Goal: Task Accomplishment & Management: Manage account settings

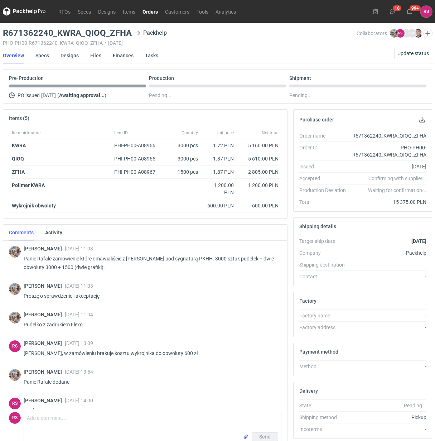
scroll to position [13, 0]
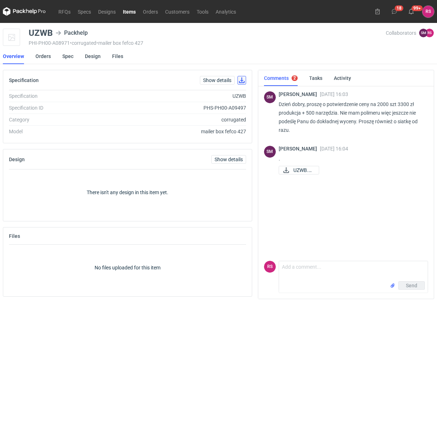
click at [243, 80] on button "button" at bounding box center [241, 80] width 9 height 9
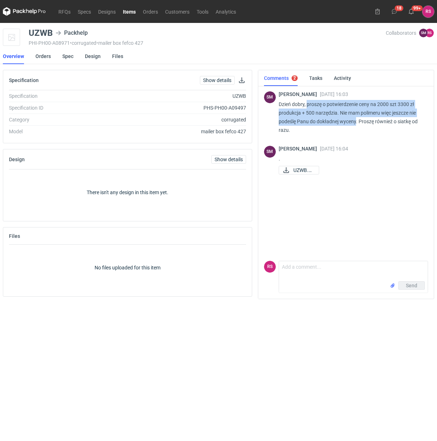
drag, startPoint x: 307, startPoint y: 103, endPoint x: 357, endPoint y: 120, distance: 52.8
click at [357, 120] on p "Dzień dobry, proszę o potwierdzenie ceny na 2000 szt 3300 zł produkcja + 500 na…" at bounding box center [351, 117] width 144 height 34
copy p "proszę o potwierdzenie ceny na 2000 szt 3300 zł produkcja + 500 narzędzia. Nie …"
click at [301, 170] on span "UZWB.pdf" at bounding box center [303, 170] width 20 height 8
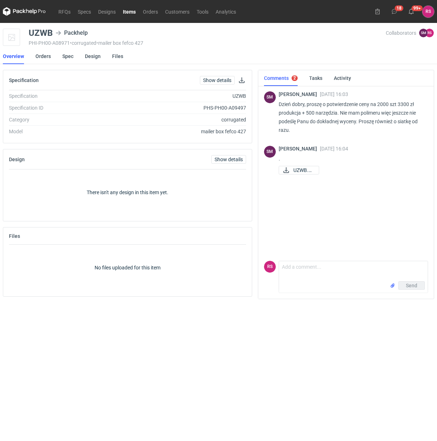
click at [391, 210] on div "SM Sebastian Markut 25 Aug 2025 16:03 Dzień dobry, proszę o potwierdzenie ceny …" at bounding box center [346, 171] width 164 height 173
click at [150, 11] on link "Orders" at bounding box center [150, 11] width 22 height 9
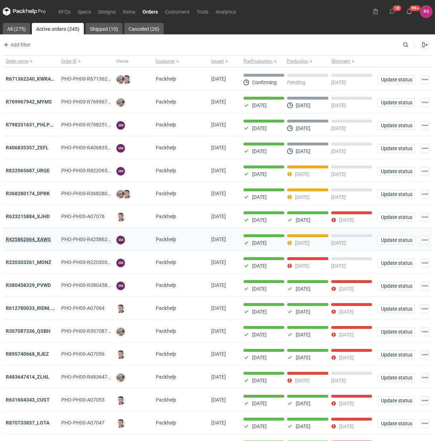
click at [32, 240] on strong "R425862664_XAWS" at bounding box center [28, 239] width 45 height 6
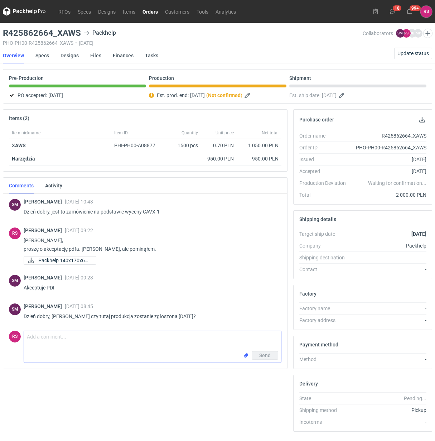
click at [110, 340] on textarea "Comment message" at bounding box center [152, 341] width 257 height 20
type textarea "Dzień dobry, Panie Sebastianie, jutro dopiero otrzymamy polimer. Planowane odda…"
click at [266, 354] on span "Send" at bounding box center [264, 355] width 11 height 5
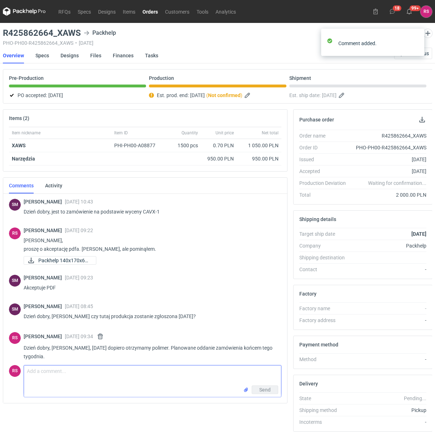
scroll to position [5, 0]
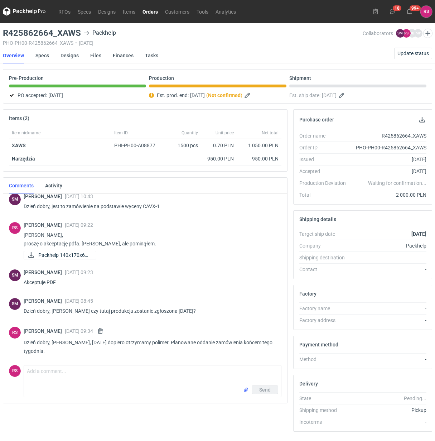
click at [151, 9] on link "Orders" at bounding box center [150, 11] width 23 height 9
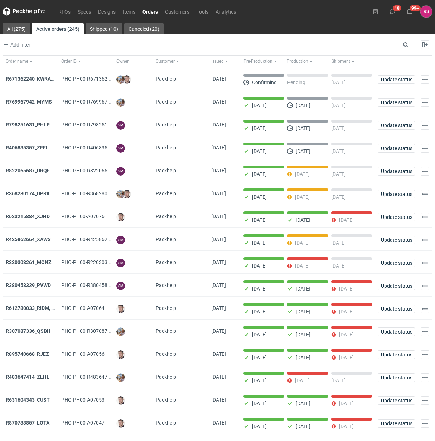
click at [31, 172] on strong "R822065687_URQE" at bounding box center [28, 171] width 44 height 6
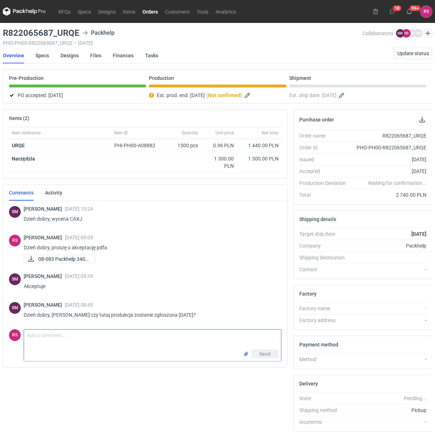
click at [90, 347] on textarea "Comment message" at bounding box center [152, 339] width 257 height 20
click at [156, 337] on textarea "Panie Sebastianie, zgłosimy jutro." at bounding box center [152, 339] width 257 height 20
type textarea "Panie Sebastianie, zgłosimy jutro."
click at [265, 354] on span "Send" at bounding box center [264, 353] width 11 height 5
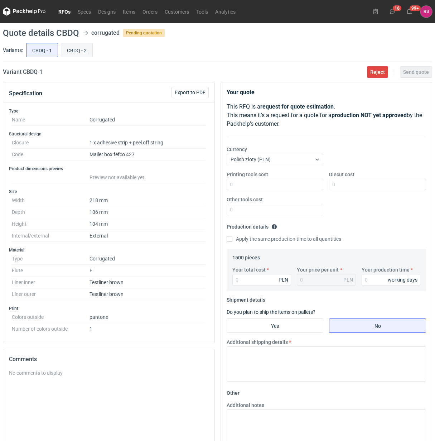
click at [74, 52] on input "CBDQ - 2" at bounding box center [76, 50] width 31 height 14
radio input "true"
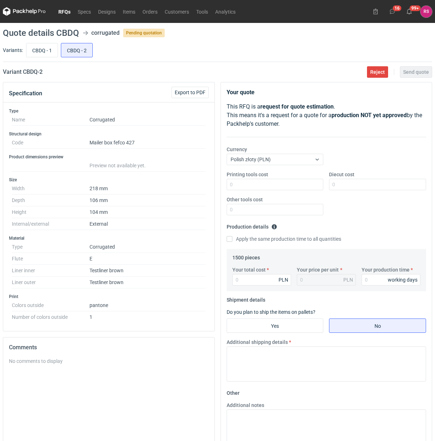
click at [14, 52] on label "Variants:" at bounding box center [13, 50] width 20 height 7
click at [43, 53] on input "CBDQ - 1" at bounding box center [41, 50] width 31 height 14
radio input "true"
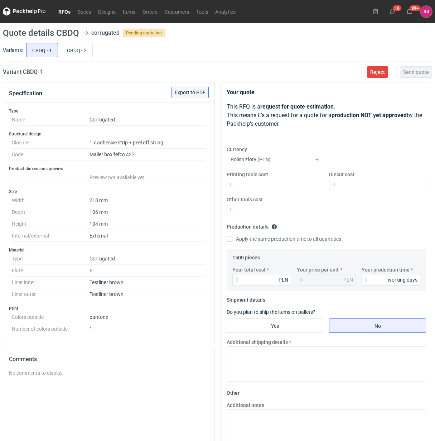
click at [193, 94] on span "Export to PDF" at bounding box center [190, 92] width 31 height 5
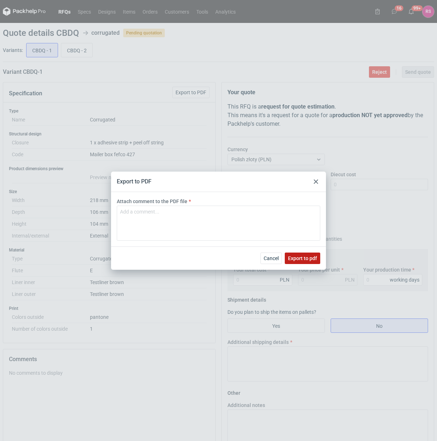
click at [303, 256] on span "Export to pdf" at bounding box center [302, 258] width 29 height 5
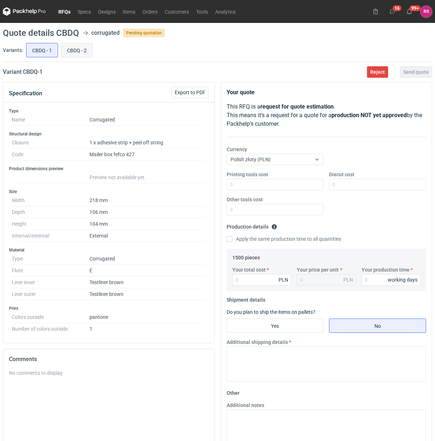
click at [80, 49] on input "CBDQ - 2" at bounding box center [76, 50] width 31 height 14
radio input "true"
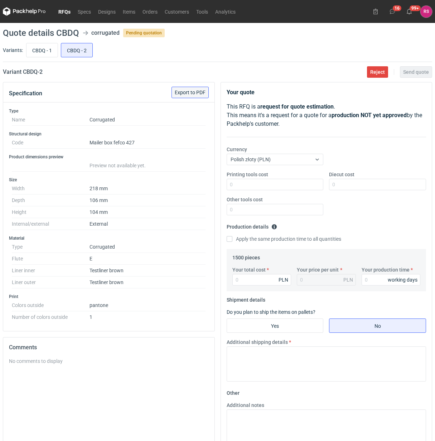
click at [199, 97] on button "Export to PDF" at bounding box center [189, 92] width 37 height 11
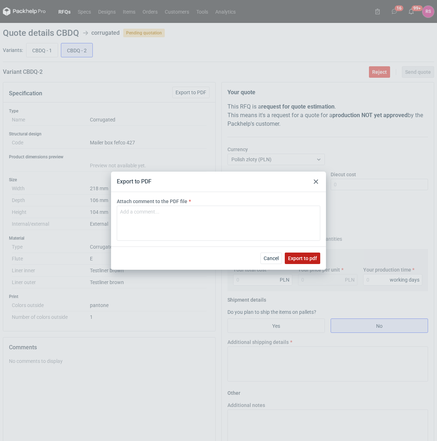
click at [305, 257] on span "Export to pdf" at bounding box center [302, 258] width 29 height 5
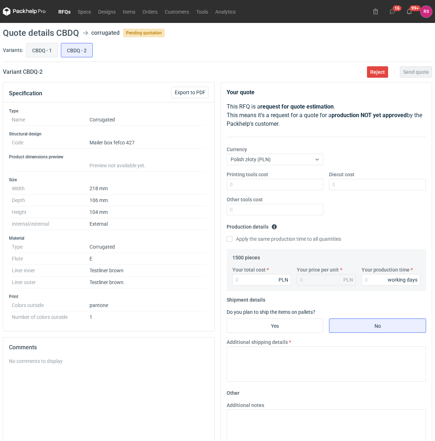
click at [40, 51] on input "CBDQ - 1" at bounding box center [41, 50] width 31 height 14
radio input "true"
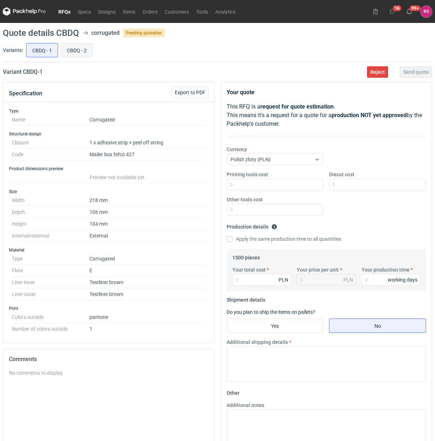
click at [64, 53] on input "CBDQ - 2" at bounding box center [76, 50] width 31 height 14
radio input "true"
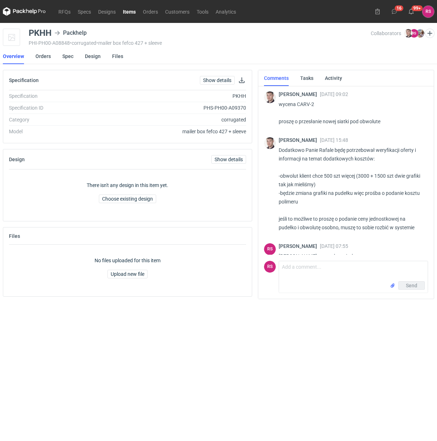
scroll to position [824, 0]
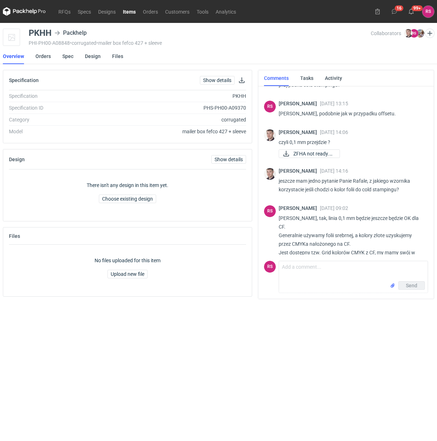
click at [132, 10] on link "Items" at bounding box center [129, 11] width 20 height 9
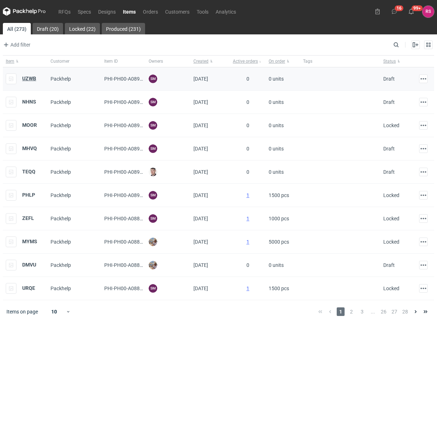
click at [28, 80] on strong "UZWB" at bounding box center [29, 79] width 14 height 6
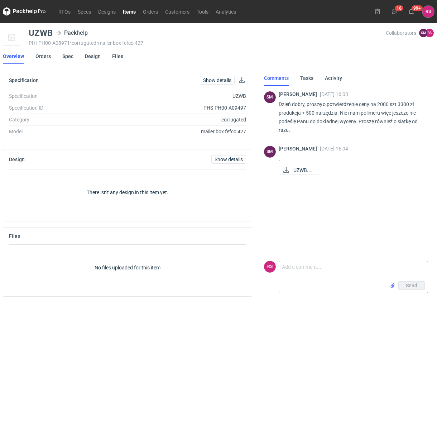
click at [328, 267] on textarea "Comment message" at bounding box center [353, 271] width 149 height 20
paste textarea "350x260x120 zew Konstrukcja: Fefco 427 Fala E brąz/brąz 380g wykrojnik: 600zł -…"
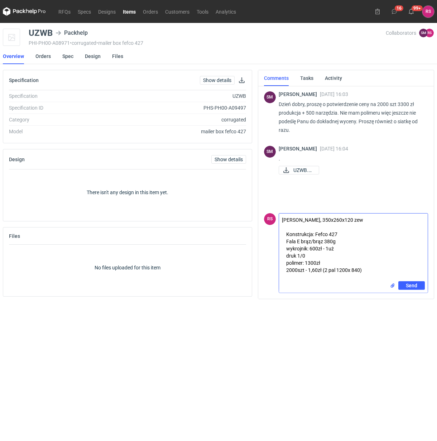
click at [396, 218] on textarea "Panie Sebastianie, 350x260x120 zew Konstrukcja: Fefco 427 Fala E brąz/brąz 380g…" at bounding box center [353, 247] width 149 height 68
click at [382, 264] on textarea "Panie Sebastianie, 350x260x120 zew. Konstrukcja: Fefco 427 Fala E brąz/brąz 380…" at bounding box center [353, 247] width 149 height 68
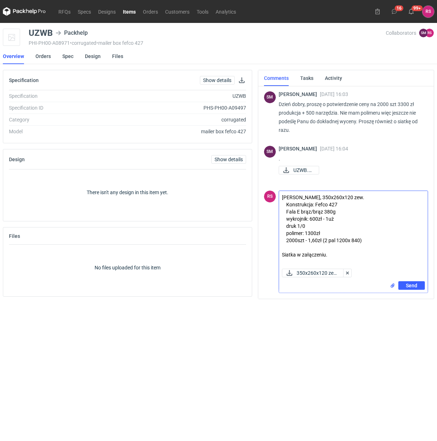
click at [324, 197] on textarea "Panie Sebastianie, 350x260x120 zew. Konstrukcja: Fefco 427 Fala E brąz/brąz 380…" at bounding box center [353, 228] width 149 height 75
type textarea "Panie Sebastianie, 350x260x120 zew. Konstrukcja: Fefco 427 Fala E brąz/brąz 380…"
click at [413, 283] on span "Send" at bounding box center [411, 285] width 11 height 5
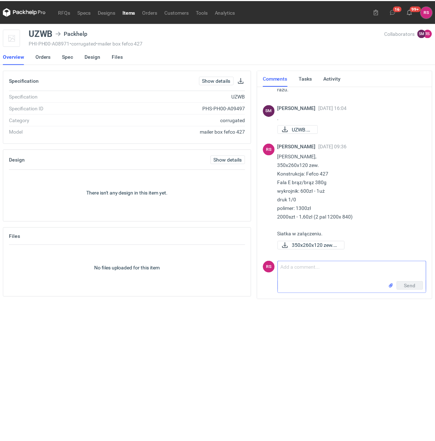
scroll to position [41, 0]
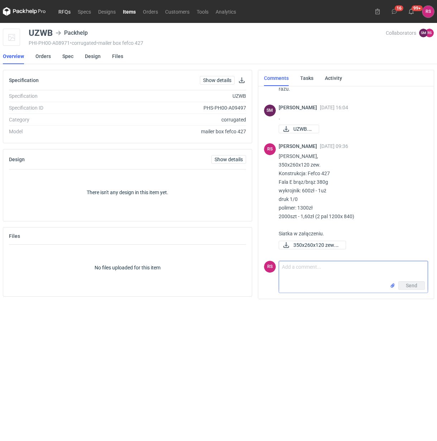
click at [62, 9] on link "RFQs" at bounding box center [64, 11] width 19 height 9
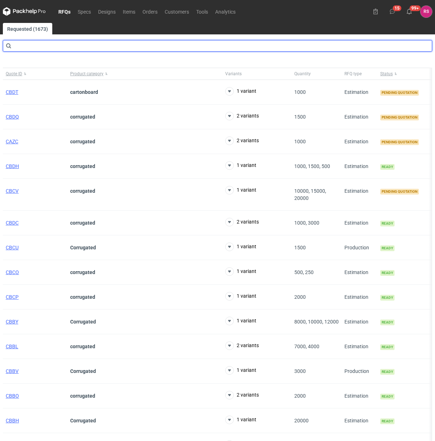
click at [54, 48] on input "text" at bounding box center [217, 45] width 429 height 11
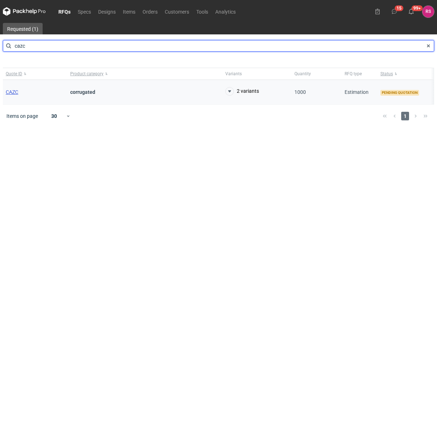
type input "cazc"
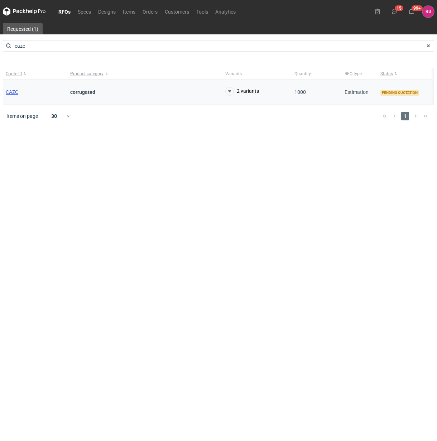
click at [11, 92] on span "CAZC" at bounding box center [12, 92] width 13 height 6
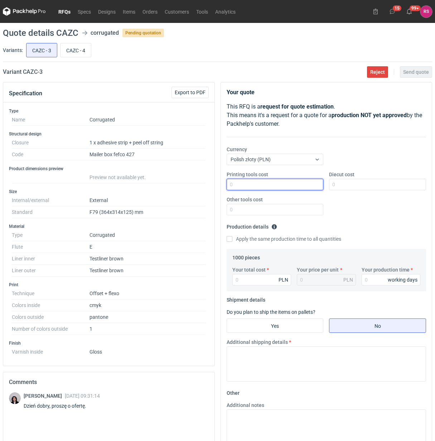
click at [278, 185] on input "Printing tools cost" at bounding box center [275, 184] width 97 height 11
type input "1550"
type input "700"
click at [227, 236] on input "Apply the same production time to all quantities" at bounding box center [230, 239] width 6 height 6
checkbox input "true"
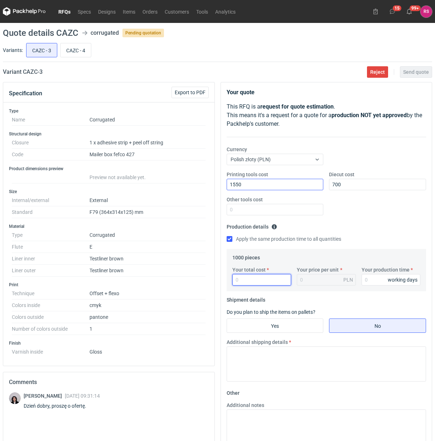
type input "6"
type input "0.01"
type input "6880"
type input "6.88"
type input "6880"
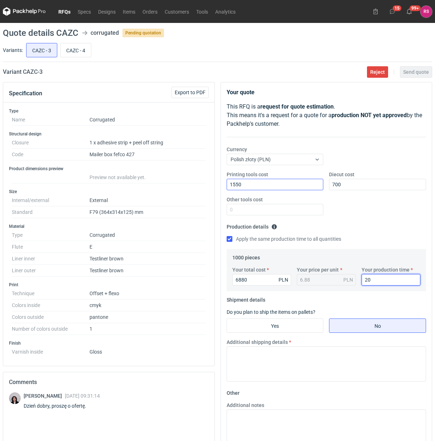
type input "20"
click at [279, 326] on input "Yes" at bounding box center [275, 326] width 96 height 14
radio input "true"
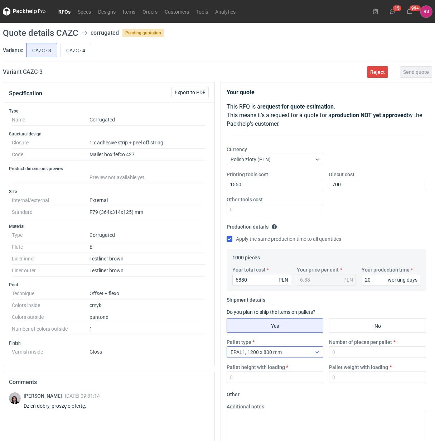
click at [320, 351] on icon at bounding box center [317, 352] width 6 height 6
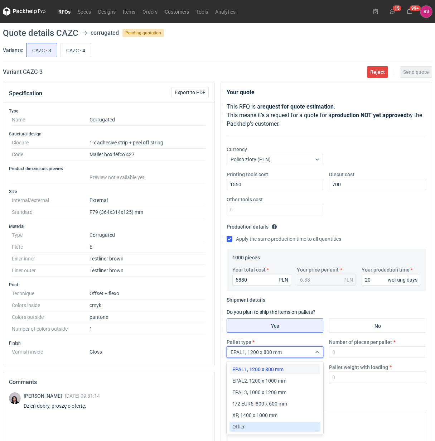
click at [262, 428] on div "Other" at bounding box center [275, 426] width 86 height 7
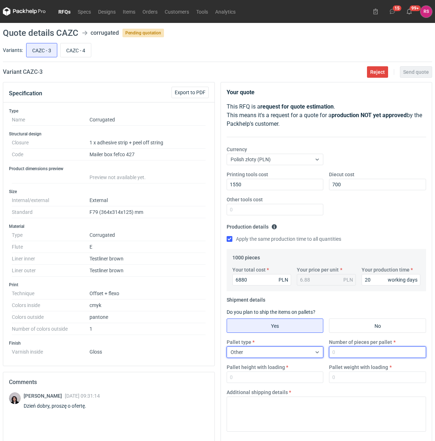
click at [363, 354] on input "Number of pieces per pallet" at bounding box center [377, 351] width 97 height 11
type input "1000"
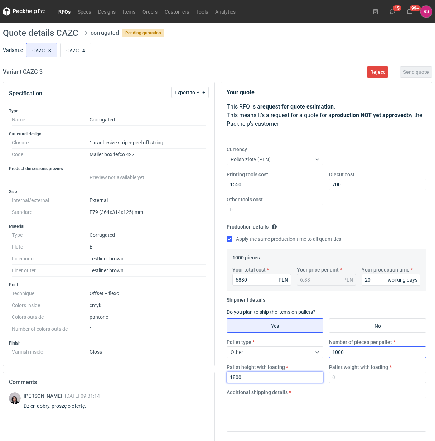
type input "1800"
type input "300"
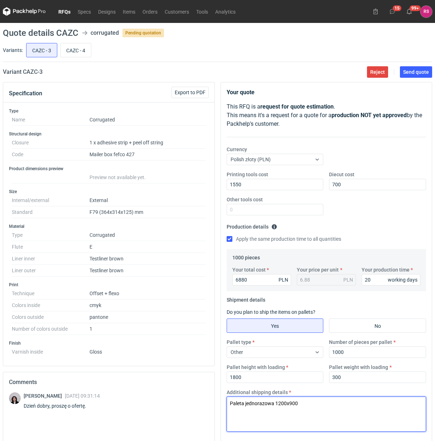
drag, startPoint x: 310, startPoint y: 403, endPoint x: 215, endPoint y: 406, distance: 94.9
click at [215, 406] on div "Specification Export to PDF Type Name Corrugated Structural design Closure 1 x …" at bounding box center [217, 318] width 435 height 473
type textarea "Paleta jednorazowa 1200x900"
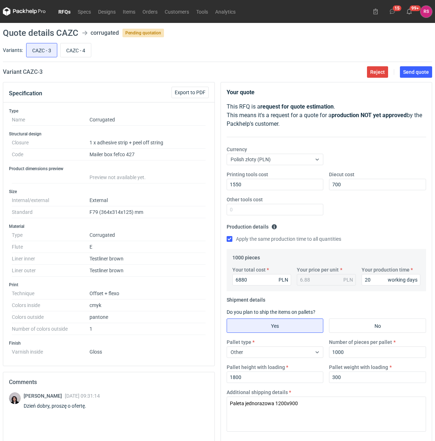
click at [373, 159] on div "Currency Polish złoty (PLN)" at bounding box center [326, 158] width 205 height 25
click at [413, 75] on button "Send quote" at bounding box center [416, 71] width 32 height 11
click at [76, 52] on input "CAZC - 4" at bounding box center [76, 50] width 30 height 14
radio input "true"
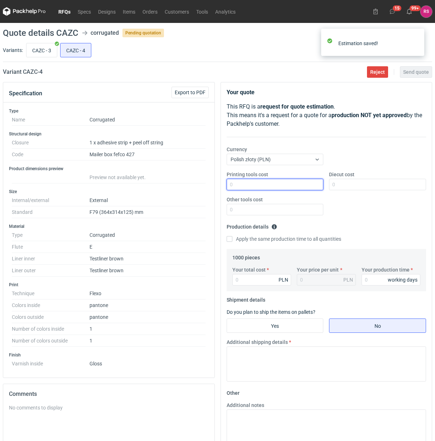
click at [277, 187] on input "Printing tools cost" at bounding box center [275, 184] width 97 height 11
type input "3100"
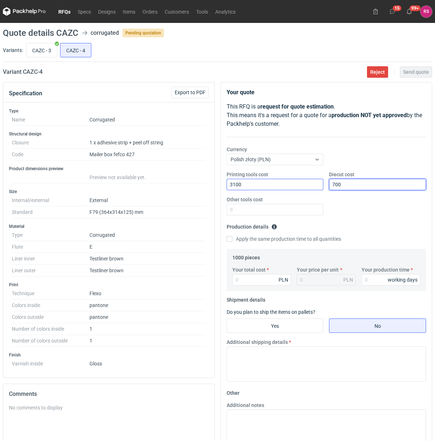
type input "700"
click at [227, 236] on input "Apply the same production time to all quantities" at bounding box center [230, 239] width 6 height 6
checkbox input "true"
type input "3260"
type input "3.26"
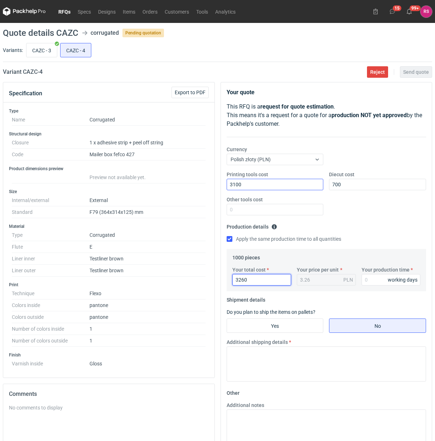
type input "3260"
type input "16"
click at [286, 328] on input "Yes" at bounding box center [275, 326] width 96 height 14
radio input "true"
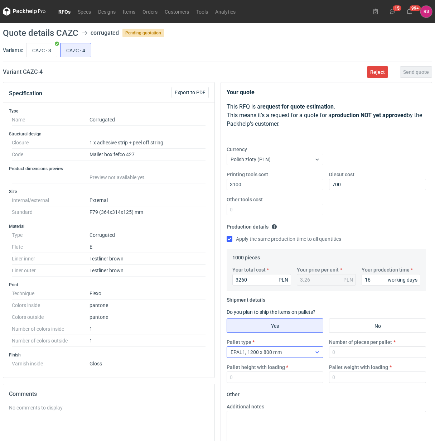
click at [317, 354] on icon at bounding box center [317, 352] width 6 height 6
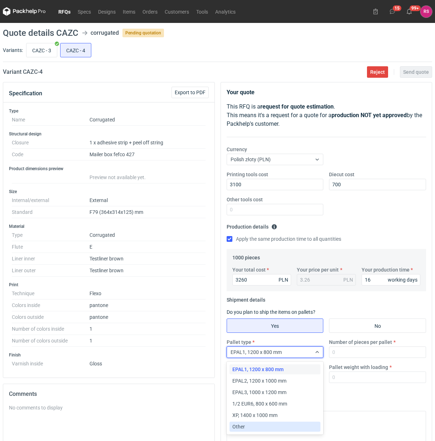
click at [263, 423] on div "Other" at bounding box center [275, 426] width 86 height 7
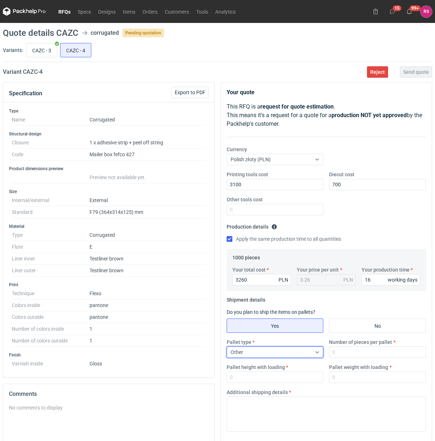
click at [353, 345] on label "Number of pieces per pallet" at bounding box center [360, 341] width 63 height 7
click at [353, 346] on input "Number of pieces per pallet" at bounding box center [377, 351] width 97 height 11
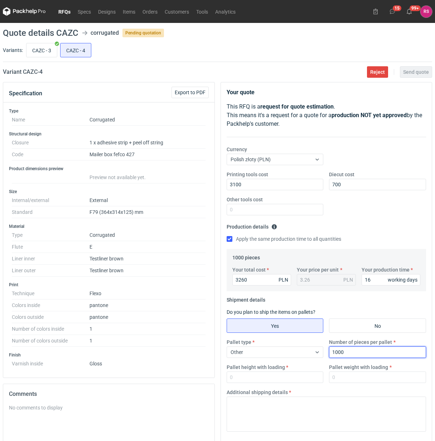
type input "1000"
type input "1800"
type input "300"
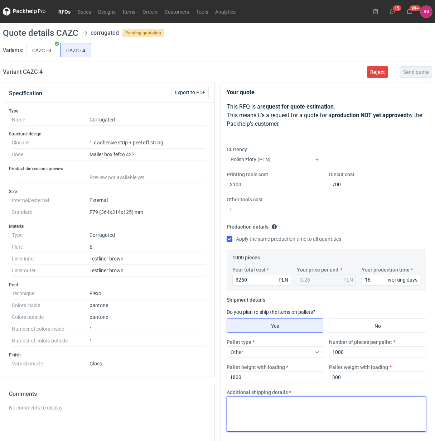
paste textarea "Paleta jednorazowa 1200x900"
type textarea "Paleta jednorazowa 1200x900"
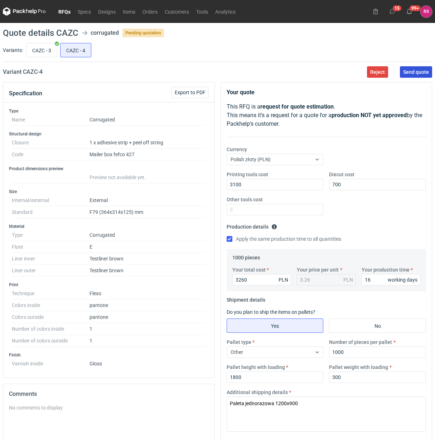
click at [421, 72] on span "Send quote" at bounding box center [416, 71] width 26 height 5
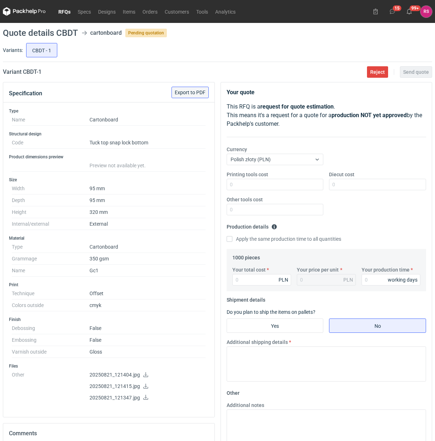
click at [192, 92] on span "Export to PDF" at bounding box center [190, 92] width 31 height 5
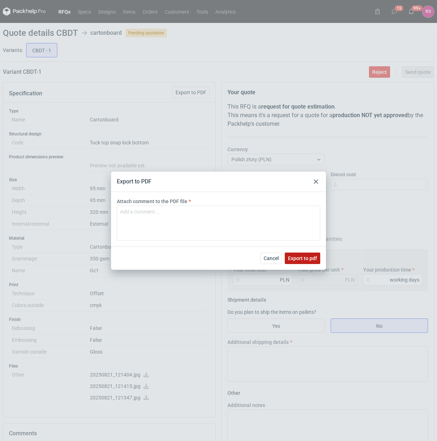
click at [300, 259] on span "Export to pdf" at bounding box center [302, 258] width 29 height 5
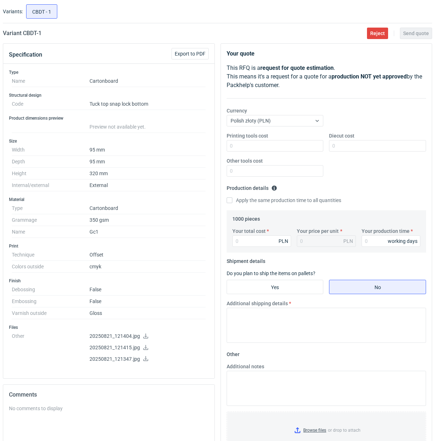
scroll to position [89, 0]
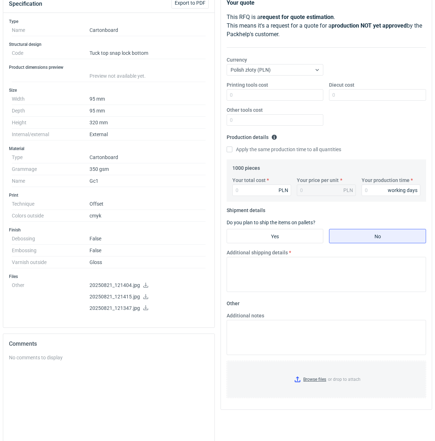
click at [144, 287] on icon at bounding box center [145, 284] width 5 height 5
click at [144, 296] on icon at bounding box center [146, 296] width 6 height 5
click at [145, 309] on icon at bounding box center [145, 307] width 5 height 5
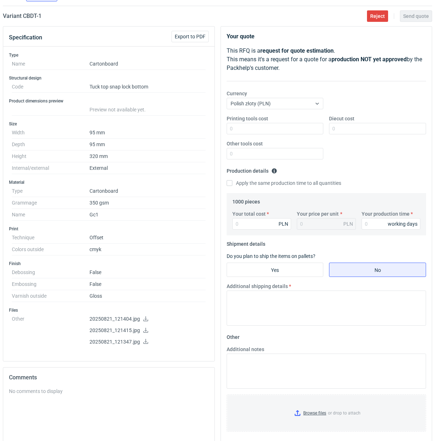
scroll to position [0, 0]
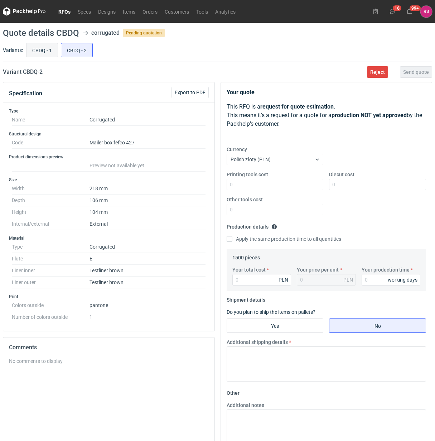
click at [41, 49] on input "CBDQ - 1" at bounding box center [41, 50] width 31 height 14
radio input "true"
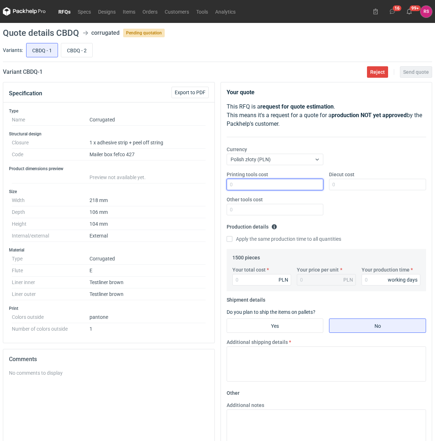
click at [293, 185] on input "Printing tools cost" at bounding box center [275, 184] width 97 height 11
type input "600"
type input "450"
click at [227, 236] on input "Apply the same production time to all quantities" at bounding box center [230, 239] width 6 height 6
checkbox input "true"
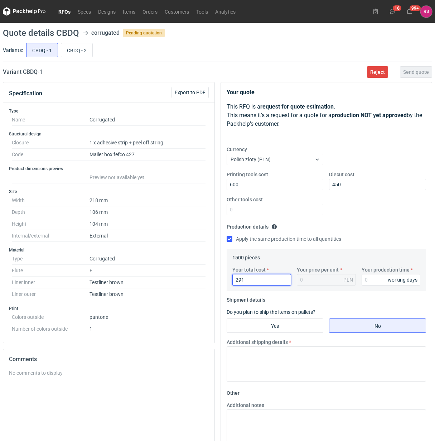
type input "2910"
type input "1.94"
type input "2910"
type input "2"
type input "15"
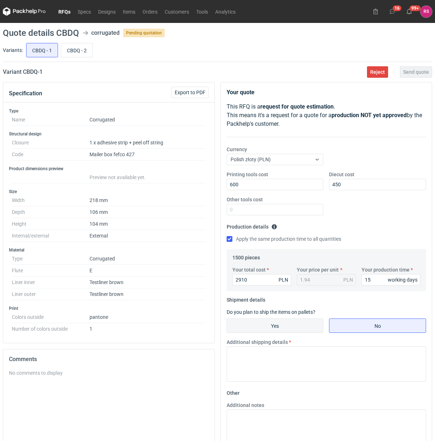
click at [287, 324] on input "Yes" at bounding box center [275, 326] width 96 height 14
radio input "true"
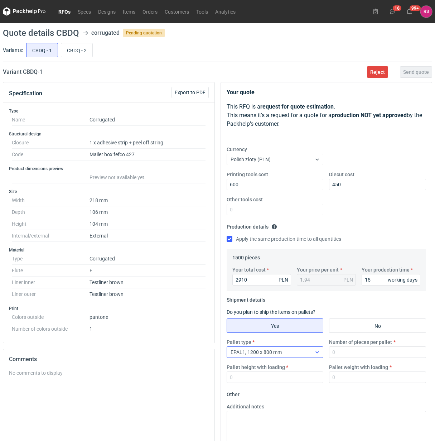
click at [312, 355] on div at bounding box center [316, 352] width 11 height 6
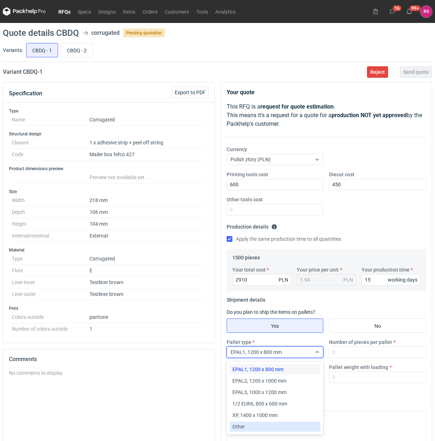
click at [256, 427] on div "Other" at bounding box center [275, 426] width 86 height 7
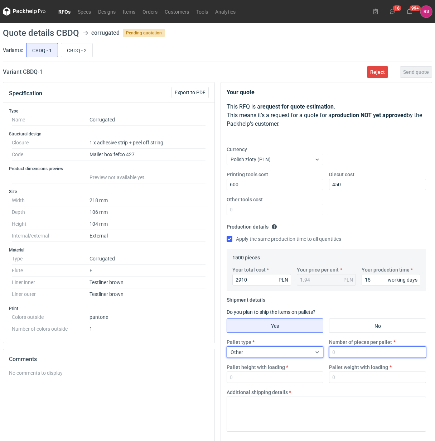
click at [378, 354] on input "Number of pieces per pallet" at bounding box center [377, 351] width 97 height 11
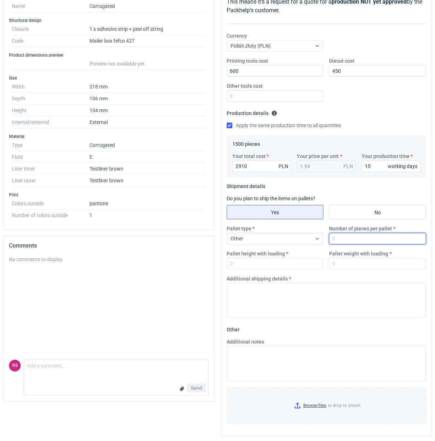
scroll to position [115, 0]
click at [373, 239] on input "Number of pieces per pallet" at bounding box center [377, 237] width 97 height 11
type input "1500"
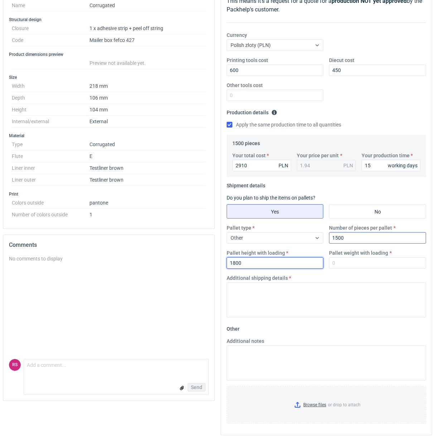
type input "1800"
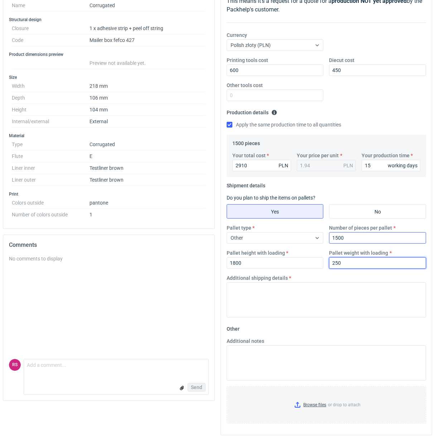
type input "250"
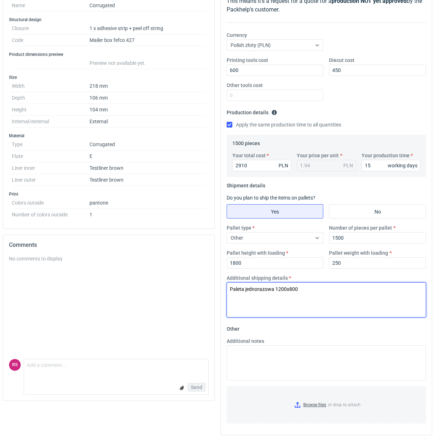
drag, startPoint x: 328, startPoint y: 289, endPoint x: 131, endPoint y: 278, distance: 197.2
click at [131, 280] on div "Specification Export to PDF Type Name Corrugated Structural design Closure 1 x …" at bounding box center [217, 204] width 435 height 473
type textarea "Paleta jednorazowa 1200x800"
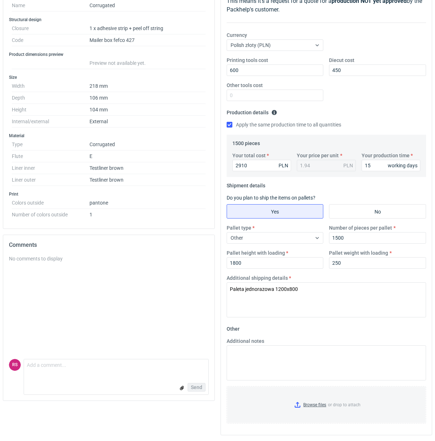
click at [346, 334] on fieldset "Other Additional notes Browse files or drop to attach" at bounding box center [327, 376] width 200 height 106
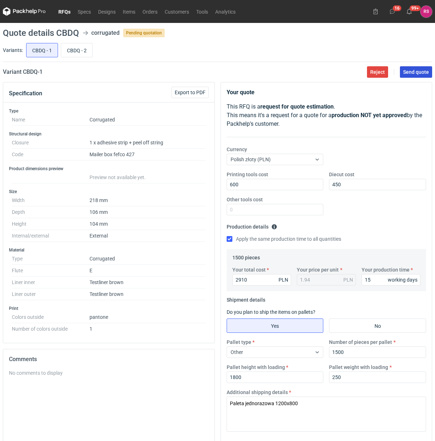
click at [420, 71] on span "Send quote" at bounding box center [416, 71] width 26 height 5
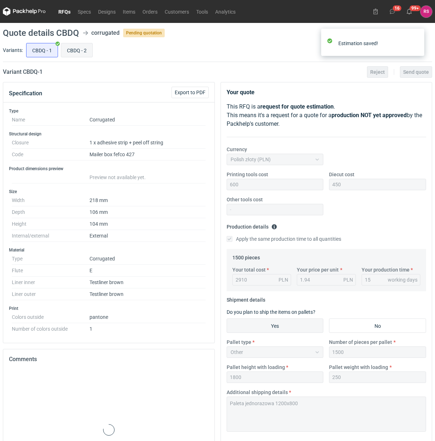
click at [78, 47] on input "CBDQ - 2" at bounding box center [76, 50] width 31 height 14
radio input "true"
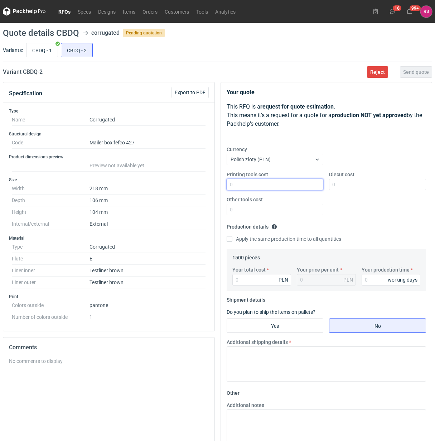
click at [270, 184] on input "Printing tools cost" at bounding box center [275, 184] width 97 height 11
type input "600"
type input "400"
click at [229, 241] on input "Apply the same production time to all quantities" at bounding box center [230, 239] width 6 height 6
checkbox input "true"
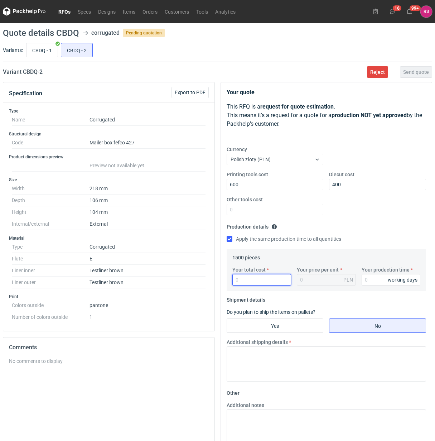
click at [259, 276] on input "Your total cost" at bounding box center [261, 279] width 59 height 11
type input "154"
type input "0.1"
type input "1545"
type input "1.03"
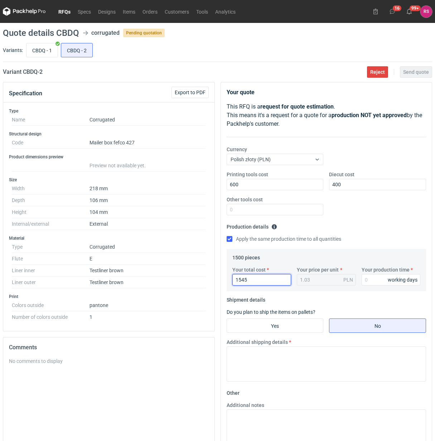
type input "1545"
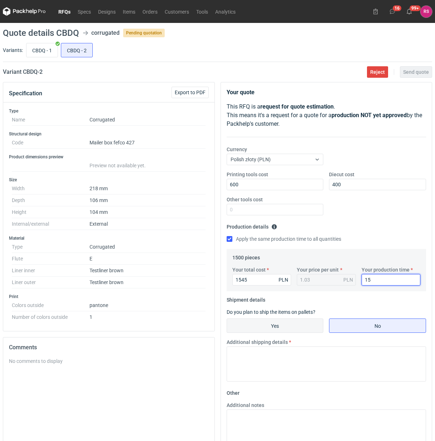
type input "15"
click at [281, 324] on input "Yes" at bounding box center [275, 326] width 96 height 14
radio input "true"
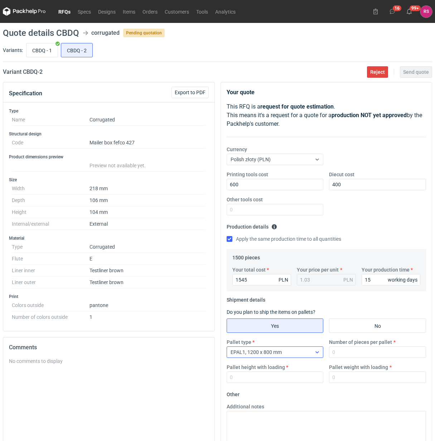
click at [318, 352] on icon at bounding box center [317, 352] width 6 height 6
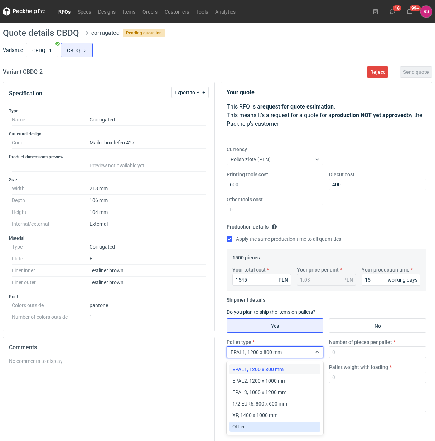
click at [255, 427] on div "Other" at bounding box center [275, 426] width 86 height 7
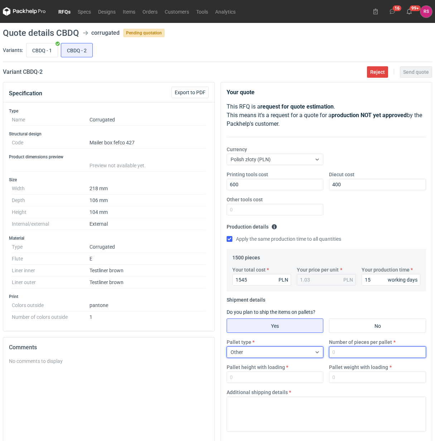
click at [359, 352] on input "Number of pieces per pallet" at bounding box center [377, 351] width 97 height 11
type input "1500"
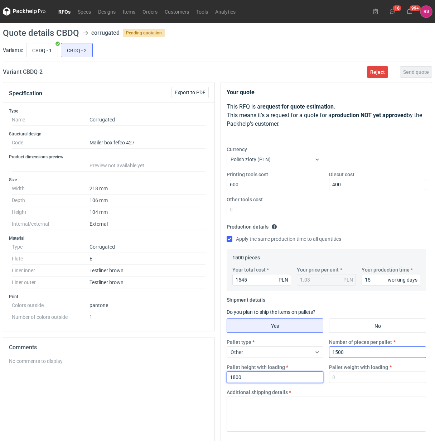
type input "1800"
type input "250"
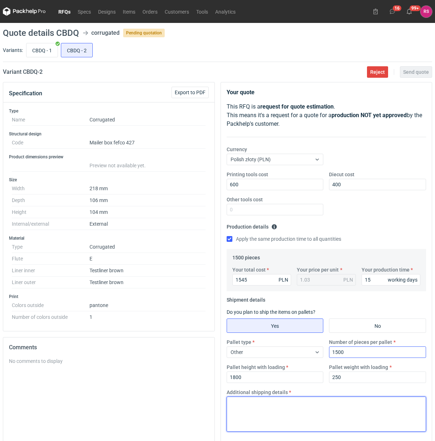
paste textarea "Paleta jednorazowa 1200x800"
type textarea "Paleta jednorazowa 1200x800"
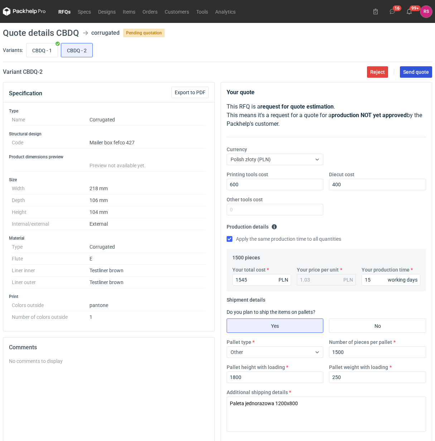
click at [417, 69] on span "Send quote" at bounding box center [416, 71] width 26 height 5
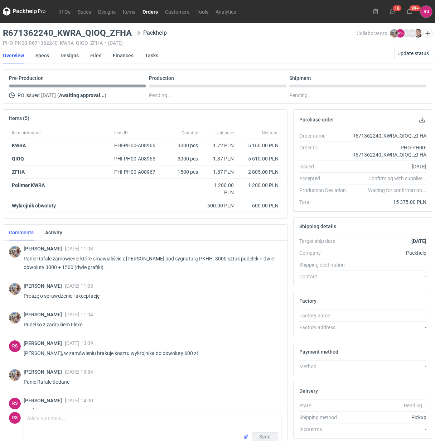
scroll to position [13, 0]
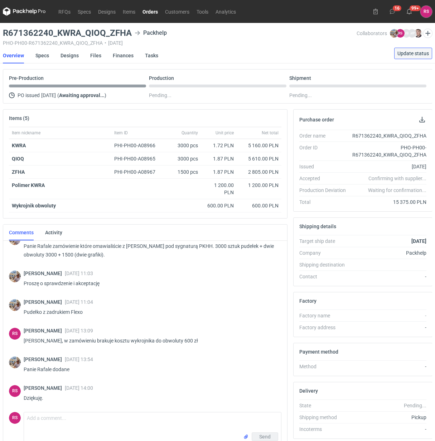
click at [410, 54] on span "Update status" at bounding box center [413, 53] width 32 height 5
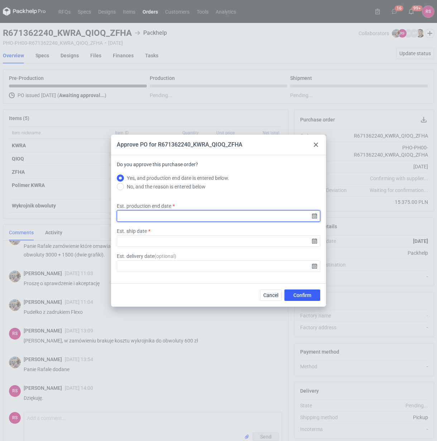
click at [314, 217] on input "Est. production end date" at bounding box center [218, 215] width 203 height 11
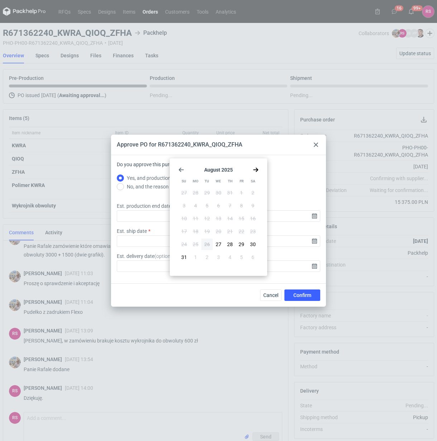
click at [256, 169] on icon "Go forward 1 month" at bounding box center [256, 170] width 6 height 6
click at [228, 216] on span "18" at bounding box center [230, 218] width 6 height 7
type input "[DATE]"
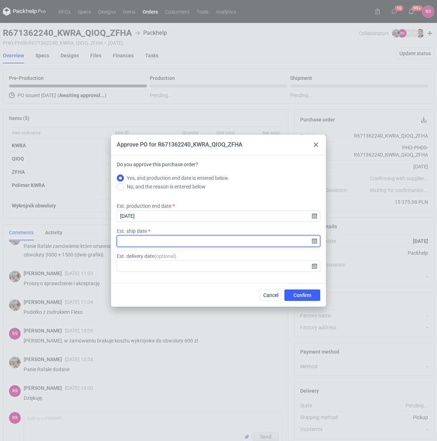
click at [312, 240] on input "Est. ship date" at bounding box center [218, 240] width 203 height 11
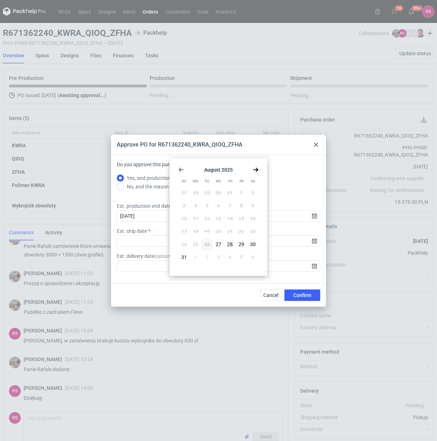
click at [253, 169] on icon "Go forward 1 month" at bounding box center [256, 170] width 6 height 6
click at [241, 217] on span "19" at bounding box center [241, 218] width 6 height 7
type input "[DATE]"
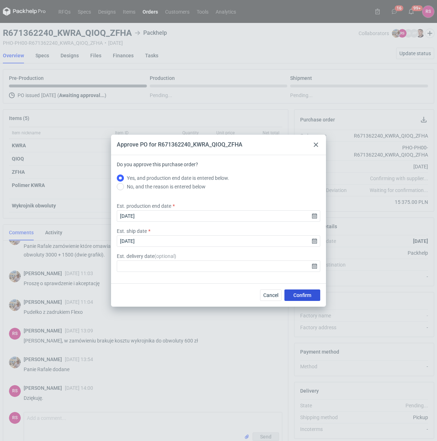
click at [302, 292] on span "Confirm" at bounding box center [302, 294] width 18 height 5
